Goal: Information Seeking & Learning: Learn about a topic

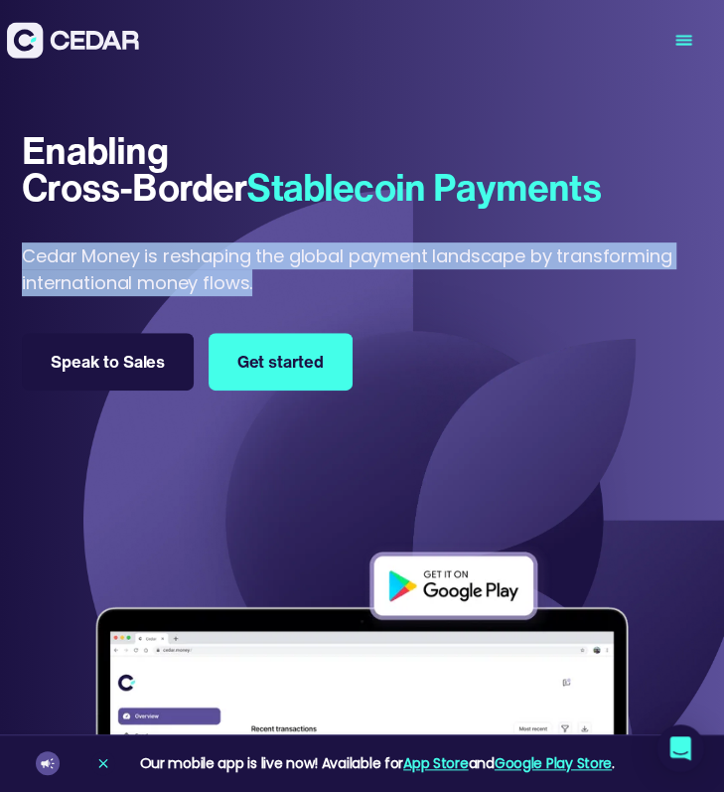
drag, startPoint x: 259, startPoint y: 289, endPoint x: 25, endPoint y: 259, distance: 236.3
click at [25, 259] on p "Cedar Money is reshaping the global payment landscape by transforming internati…" at bounding box center [362, 269] width 680 height 54
copy p "Cedar Money is reshaping the global payment landscape by transforming internati…"
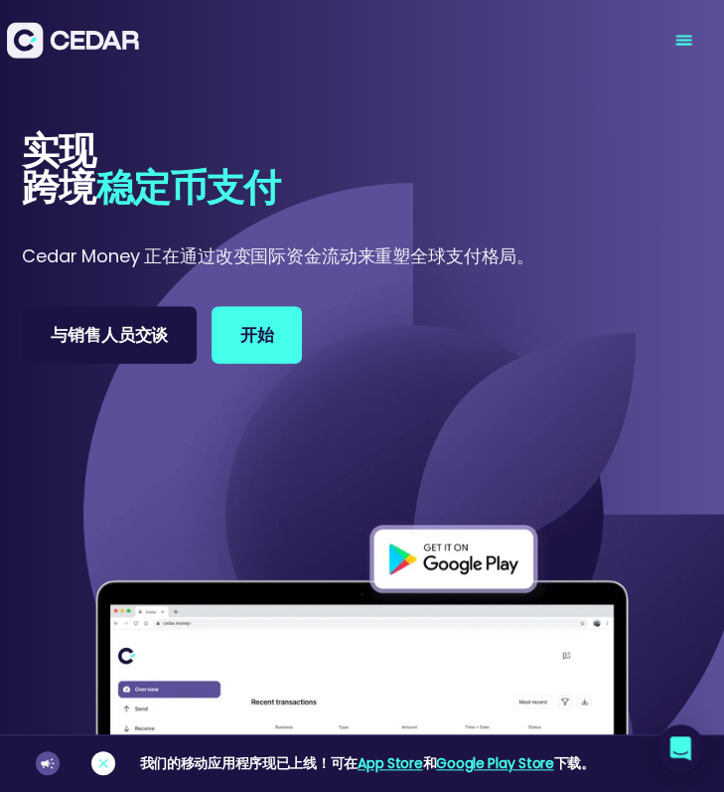
click at [105, 754] on link at bounding box center [103, 763] width 24 height 24
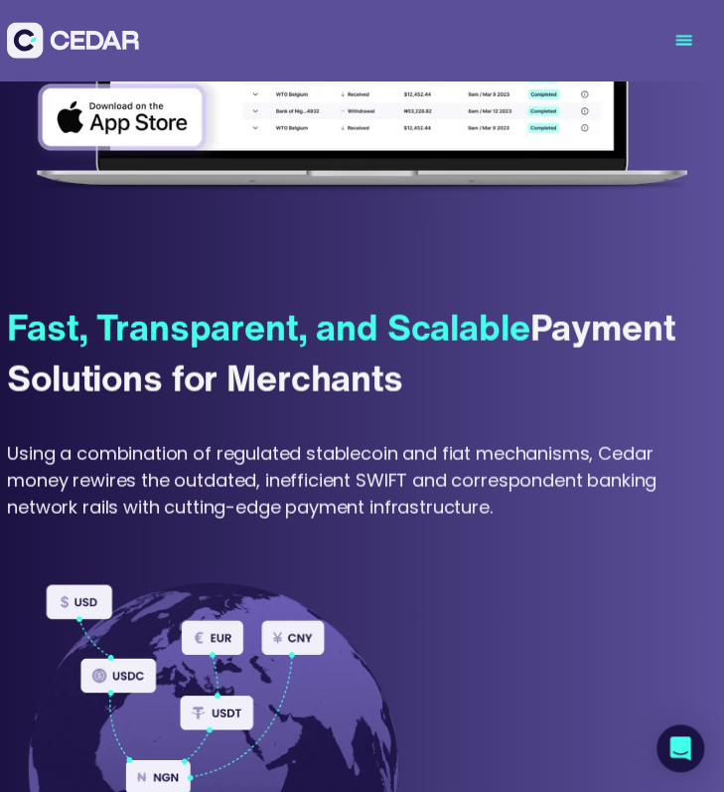
scroll to position [821, 0]
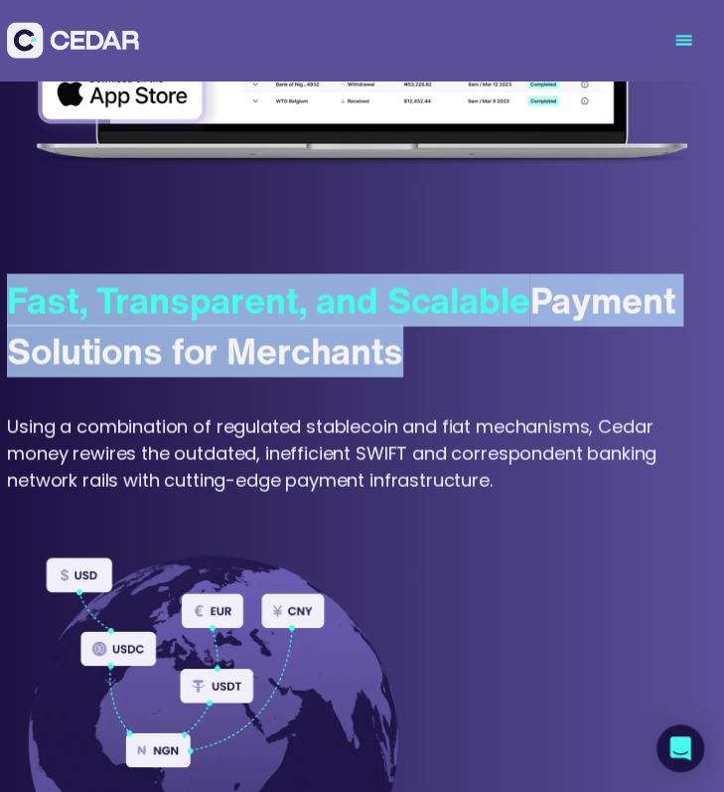
drag, startPoint x: 427, startPoint y: 362, endPoint x: 14, endPoint y: 299, distance: 417.9
click at [14, 299] on div "Fast, Transparent, and Scalable Payment Solutions for Merchants" at bounding box center [362, 325] width 710 height 101
copy div "Fast, Transparent, and Scalable Payment Solutions for Merchants"
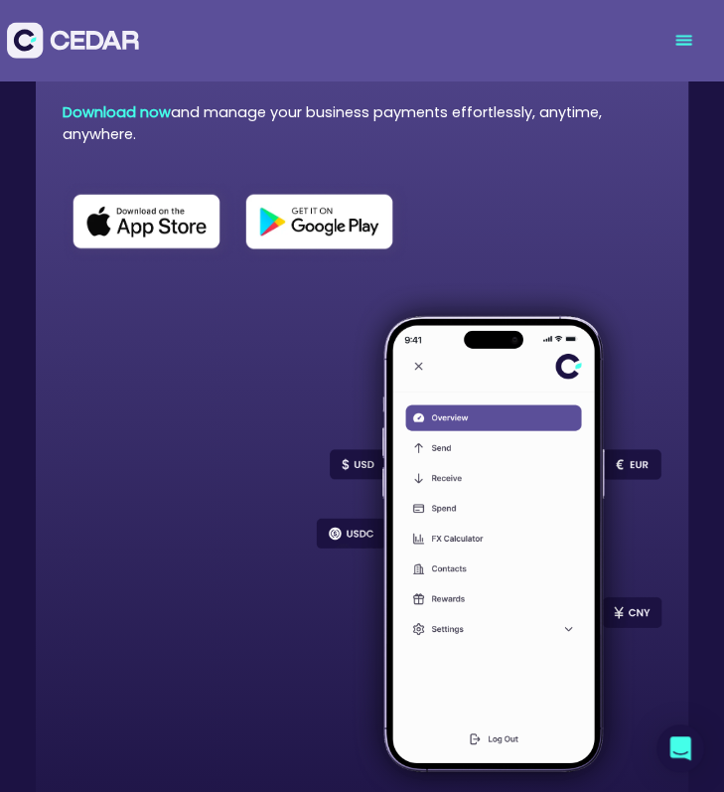
scroll to position [13274, 0]
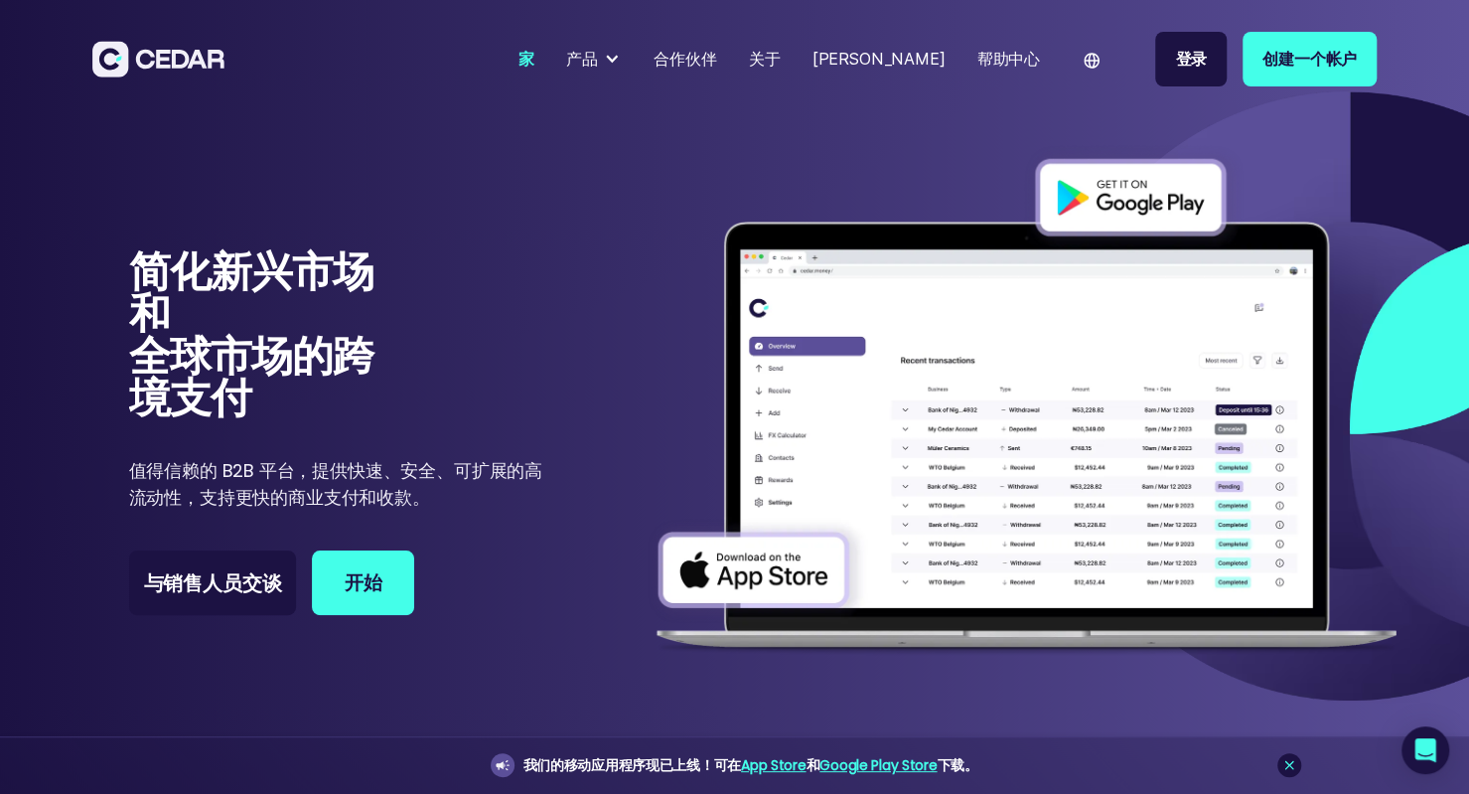
click at [630, 71] on div "产品" at bounding box center [594, 59] width 72 height 40
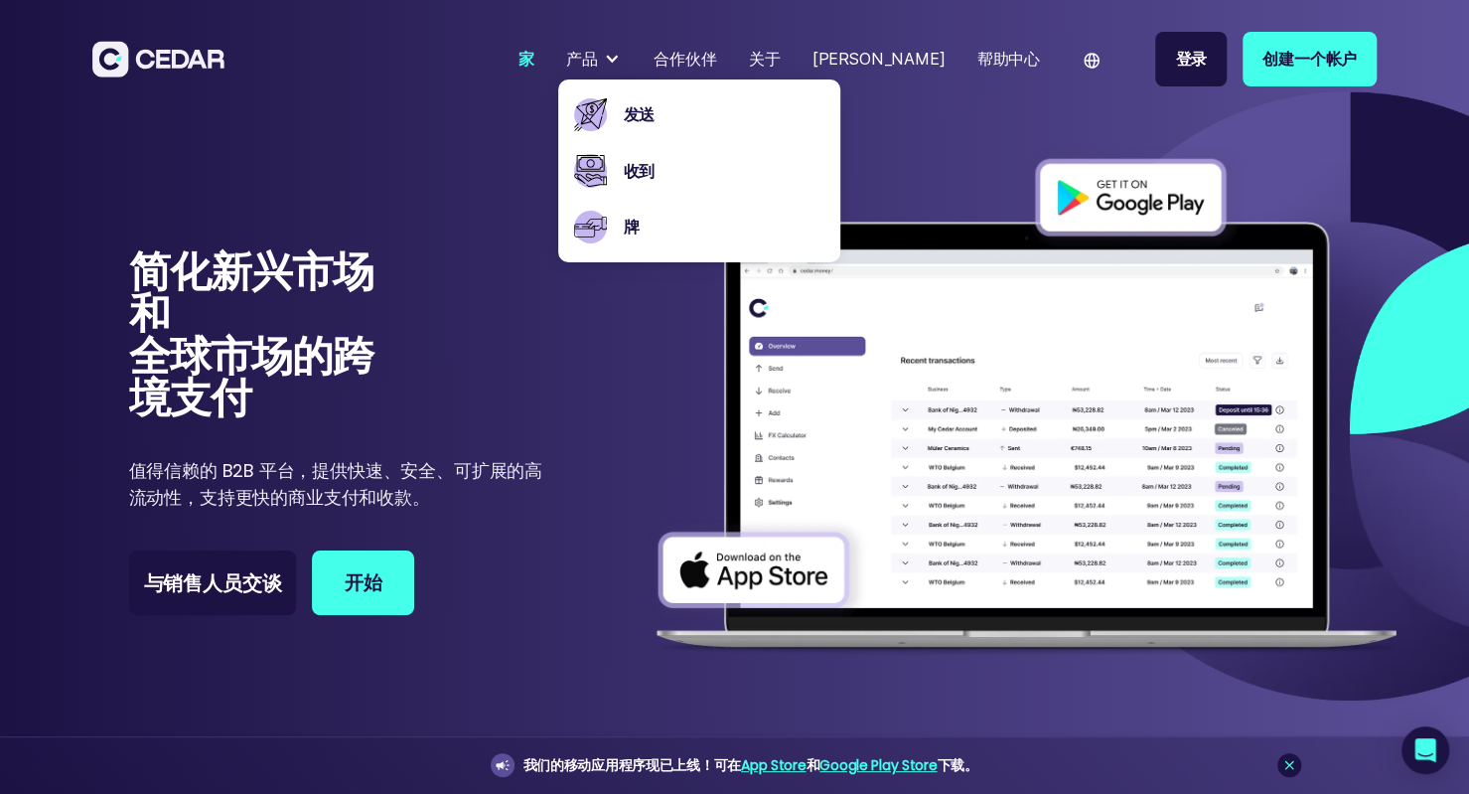
click at [630, 55] on div "产品" at bounding box center [594, 59] width 72 height 40
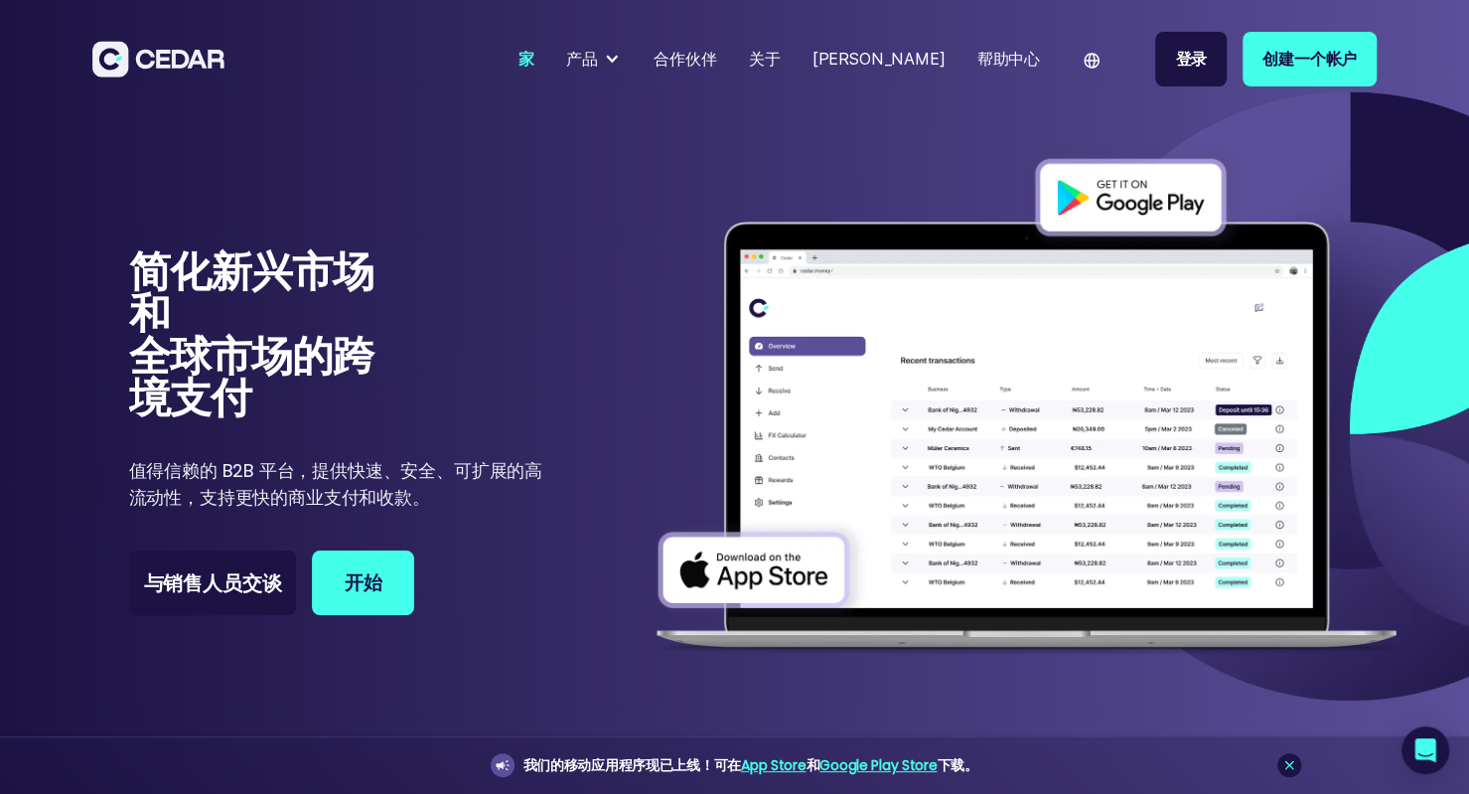
click at [630, 49] on div "产品" at bounding box center [594, 59] width 72 height 40
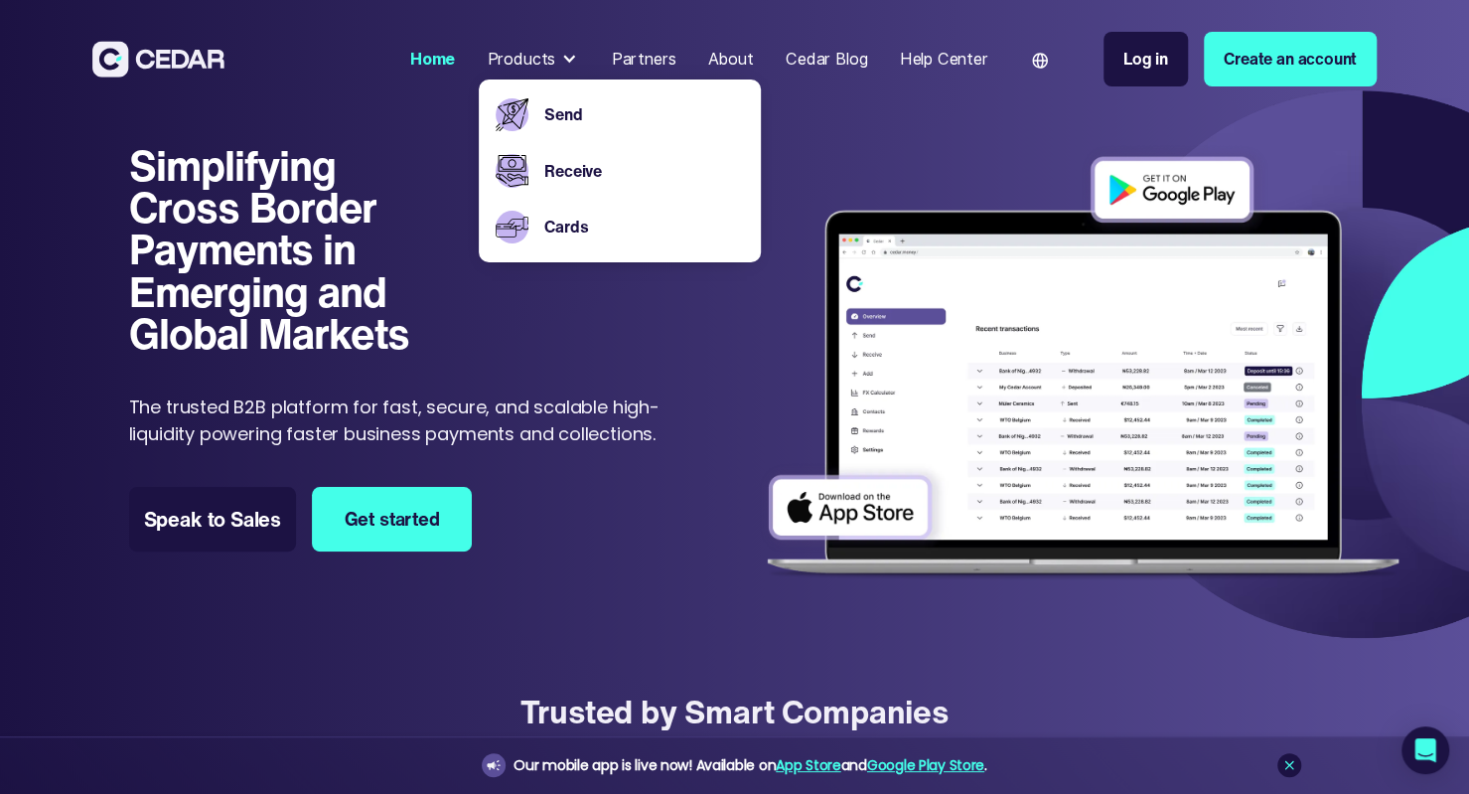
drag, startPoint x: 866, startPoint y: 158, endPoint x: 834, endPoint y: 153, distance: 32.2
click at [866, 158] on img at bounding box center [1083, 369] width 661 height 450
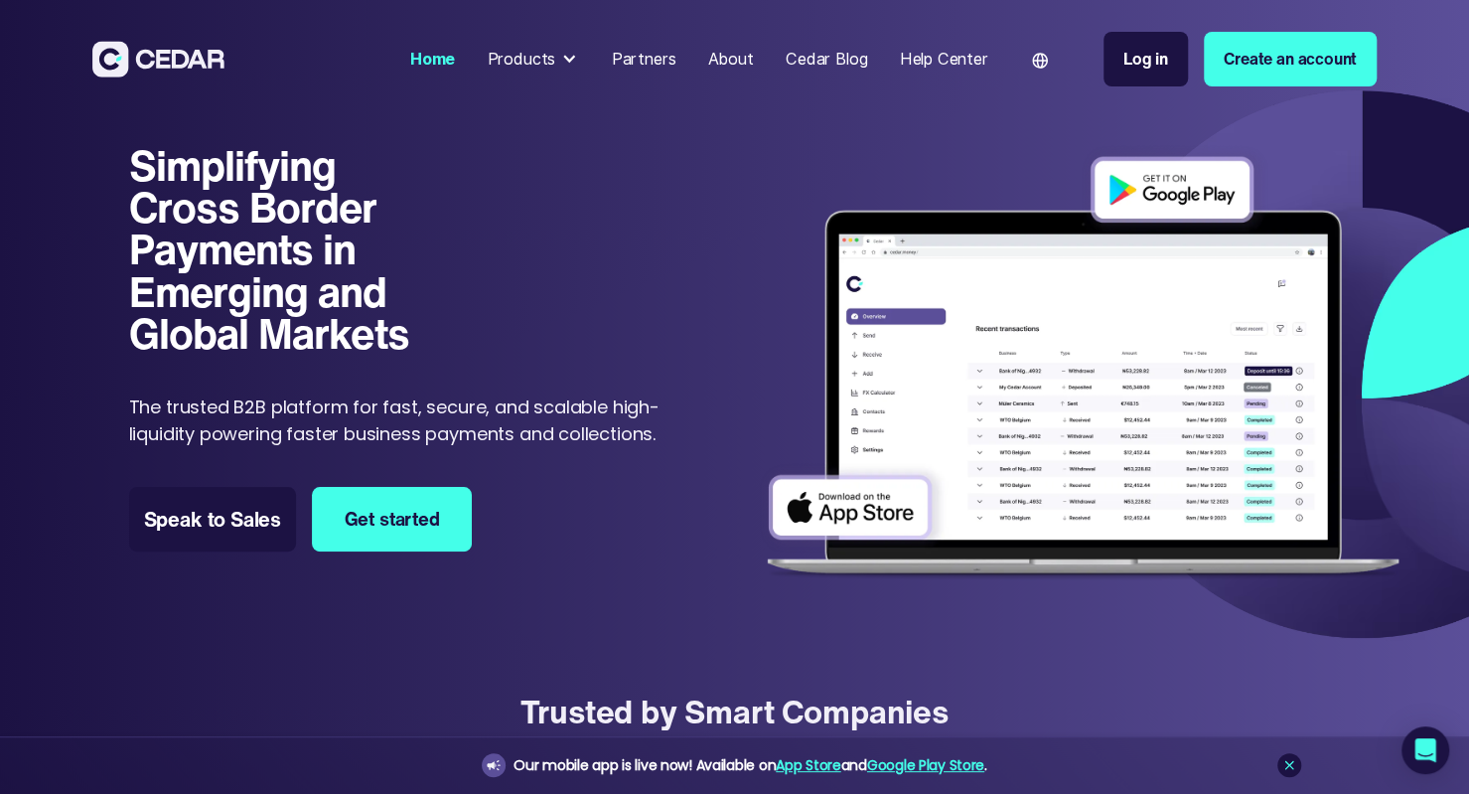
click at [561, 69] on div "Products" at bounding box center [533, 59] width 108 height 40
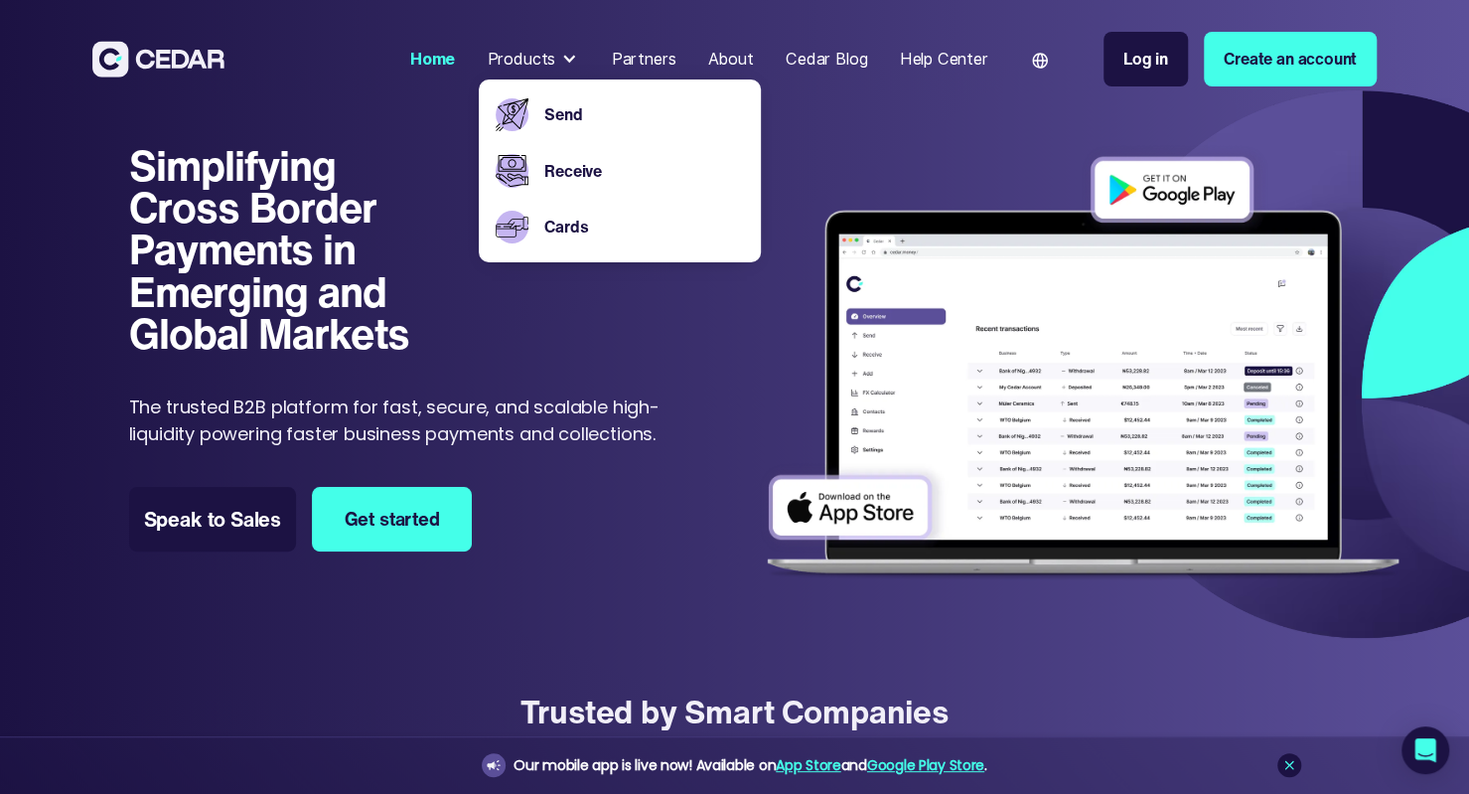
click at [528, 68] on div "Products" at bounding box center [521, 59] width 69 height 24
